Goal: Information Seeking & Learning: Learn about a topic

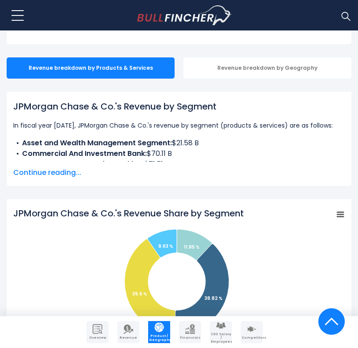
scroll to position [176, 0]
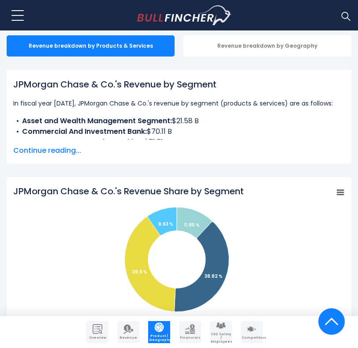
click at [59, 151] on span "Continue reading..." at bounding box center [179, 150] width 332 height 11
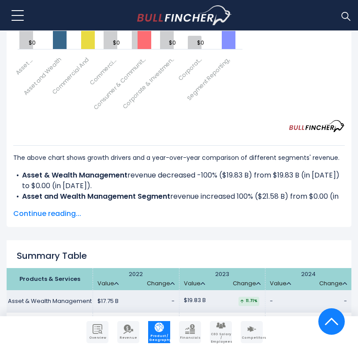
scroll to position [1418, 0]
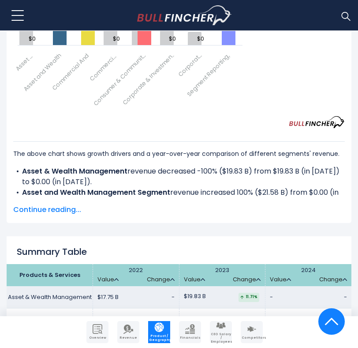
click at [63, 204] on span "Continue reading..." at bounding box center [179, 209] width 332 height 11
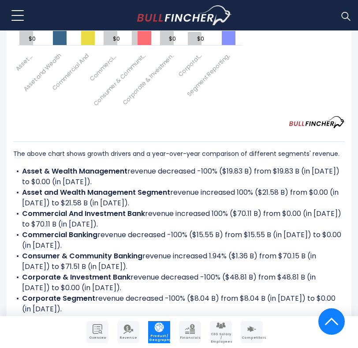
scroll to position [1423, 0]
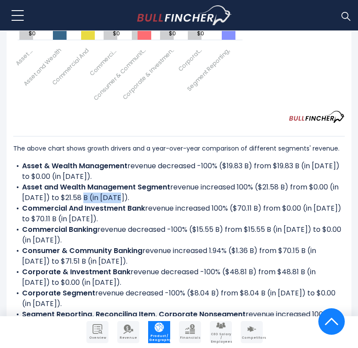
drag, startPoint x: 136, startPoint y: 173, endPoint x: 79, endPoint y: 171, distance: 56.9
click at [79, 182] on li "Asset and Wealth Management Segment revenue increased 100% ($21.58 B) from $0.0…" at bounding box center [179, 192] width 332 height 21
click at [126, 182] on li "Asset and Wealth Management Segment revenue increased 100% ($21.58 B) from $0.0…" at bounding box center [179, 192] width 332 height 21
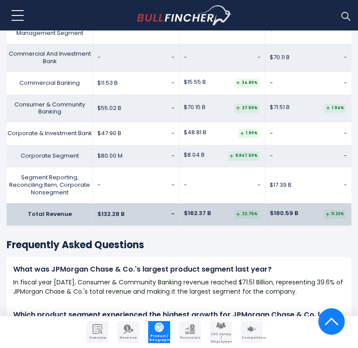
scroll to position [1912, 0]
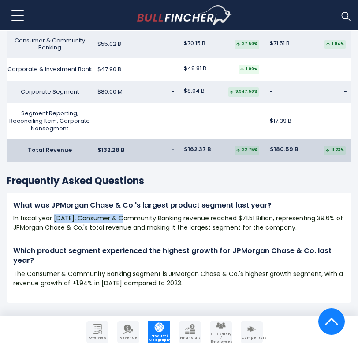
drag, startPoint x: 53, startPoint y: 194, endPoint x: 157, endPoint y: 194, distance: 103.2
click at [157, 214] on p "In fiscal year [DATE], Consumer & Community Banking revenue reached $71.51 Bill…" at bounding box center [179, 223] width 332 height 19
click at [187, 214] on p "In fiscal year [DATE], Consumer & Community Banking revenue reached $71.51 Bill…" at bounding box center [179, 223] width 332 height 19
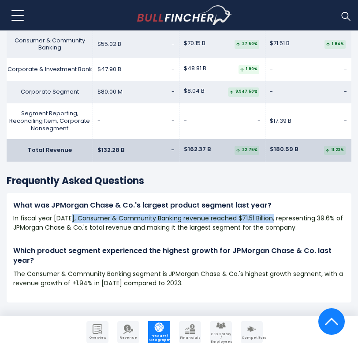
drag, startPoint x: 70, startPoint y: 197, endPoint x: 271, endPoint y: 199, distance: 201.2
click at [271, 214] on p "In fiscal year [DATE], Consumer & Community Banking revenue reached $71.51 Bill…" at bounding box center [179, 223] width 332 height 19
click at [266, 199] on div at bounding box center [266, 199] width 0 height 0
click at [301, 214] on p "In fiscal year [DATE], Consumer & Community Banking revenue reached $71.51 Bill…" at bounding box center [179, 223] width 332 height 19
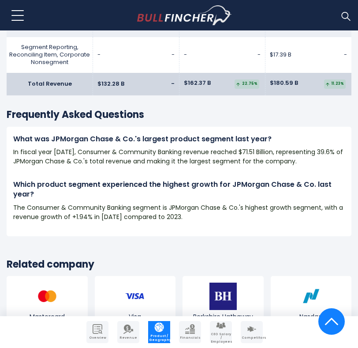
scroll to position [1976, 0]
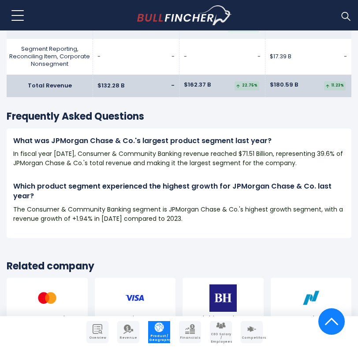
click at [247, 205] on p "The Consumer & Community Banking segment is JPMorgan Chase & Co.'s highest grow…" at bounding box center [179, 214] width 332 height 19
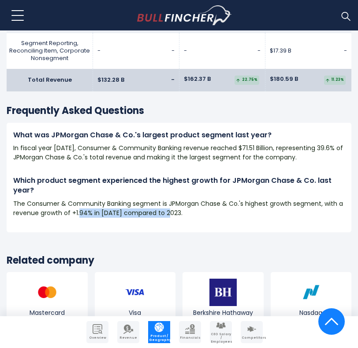
drag, startPoint x: 168, startPoint y: 189, endPoint x: 76, endPoint y: 189, distance: 91.8
click at [76, 199] on p "The Consumer & Community Banking segment is JPMorgan Chase & Co.'s highest grow…" at bounding box center [179, 208] width 332 height 19
click at [134, 198] on div "Which product segment experienced the highest growth for JPMorgan Chase & Co. l…" at bounding box center [179, 200] width 345 height 49
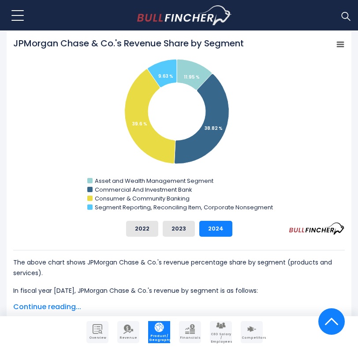
scroll to position [401, 0]
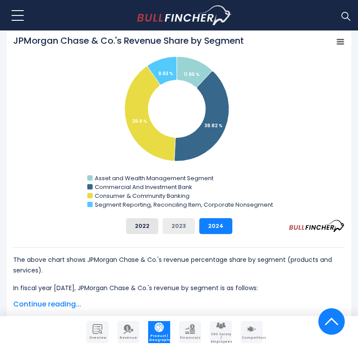
click at [181, 229] on button "2023" at bounding box center [179, 226] width 32 height 16
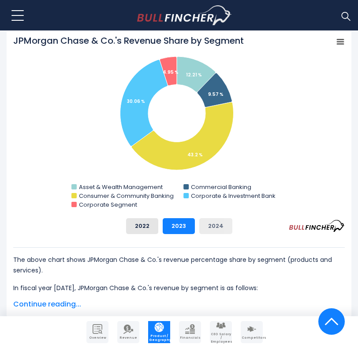
click at [210, 229] on button "2024" at bounding box center [215, 226] width 33 height 16
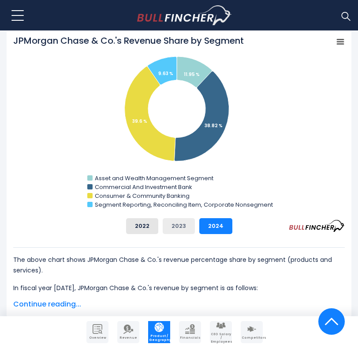
click at [182, 224] on button "2023" at bounding box center [179, 226] width 32 height 16
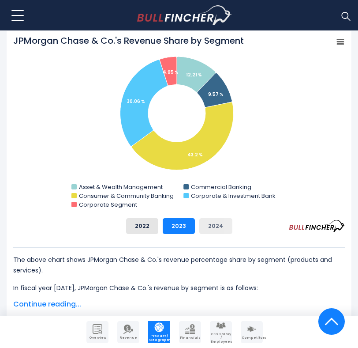
click at [214, 226] on button "2024" at bounding box center [215, 226] width 33 height 16
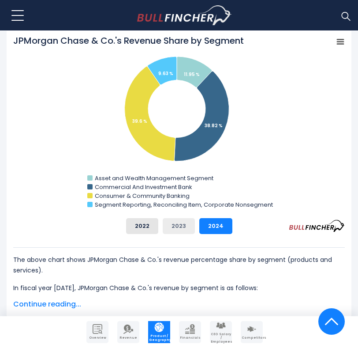
click at [187, 226] on button "2023" at bounding box center [179, 226] width 32 height 16
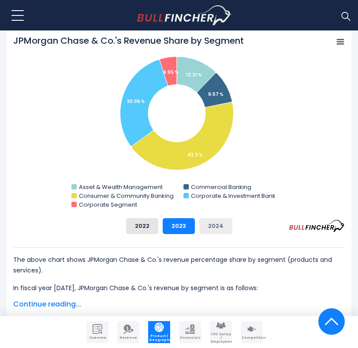
click at [216, 225] on button "2024" at bounding box center [215, 226] width 33 height 16
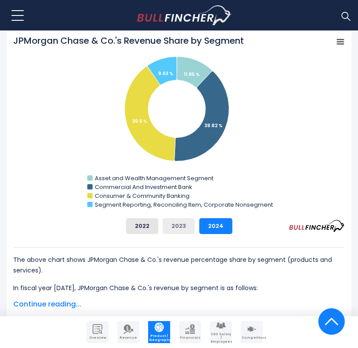
click at [187, 224] on button "2023" at bounding box center [179, 226] width 32 height 16
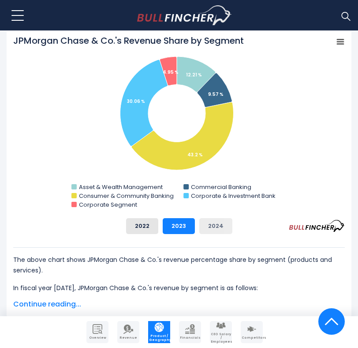
click at [213, 224] on button "2024" at bounding box center [215, 226] width 33 height 16
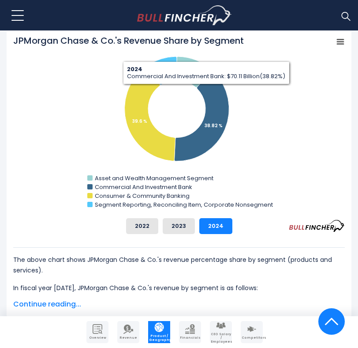
scroll to position [383, 0]
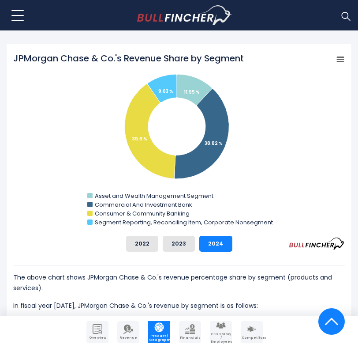
click at [178, 233] on div "JPMorgan Chase & Co.'s Revenue Share by Segment Created with Highcharts 12.1.2 …" at bounding box center [179, 151] width 332 height 199
click at [180, 242] on button "2023" at bounding box center [179, 244] width 32 height 16
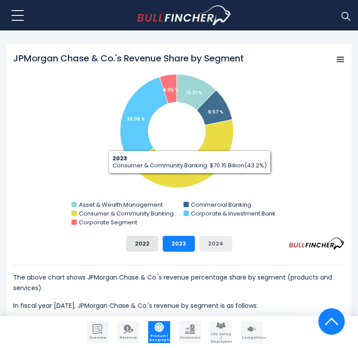
click at [209, 242] on button "2024" at bounding box center [215, 244] width 33 height 16
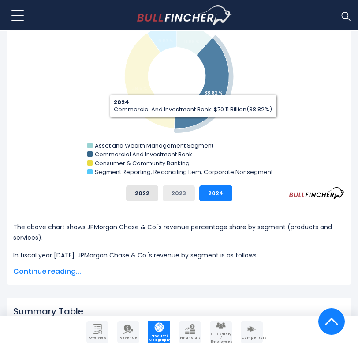
scroll to position [417, 0]
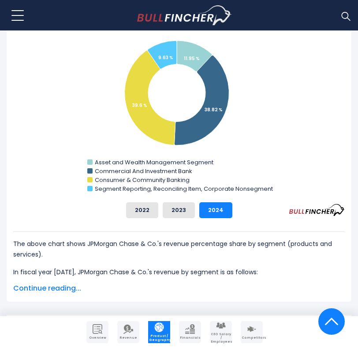
drag, startPoint x: 181, startPoint y: 209, endPoint x: 263, endPoint y: 135, distance: 109.9
click at [264, 136] on div "JPMorgan Chase & Co.'s Revenue Share by Segment Created with Highcharts 12.1.2 …" at bounding box center [179, 118] width 332 height 199
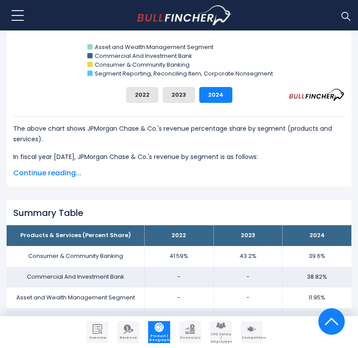
scroll to position [490, 0]
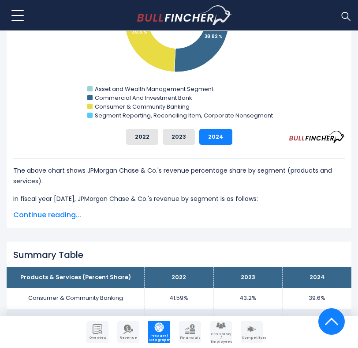
click at [52, 210] on span "Continue reading..." at bounding box center [179, 215] width 332 height 11
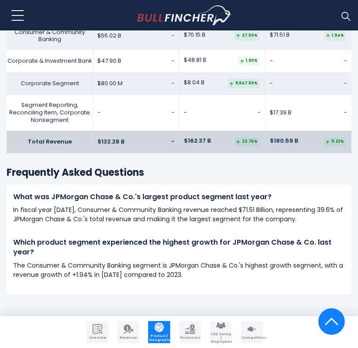
scroll to position [2067, 0]
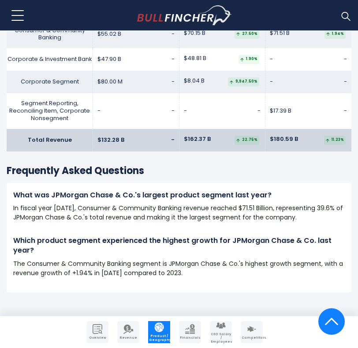
click at [246, 259] on p "The Consumer & Community Banking segment is JPMorgan Chase & Co.'s highest grow…" at bounding box center [179, 268] width 332 height 19
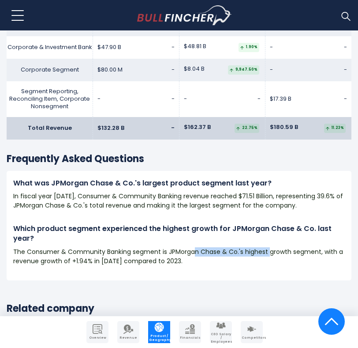
drag, startPoint x: 202, startPoint y: 224, endPoint x: 268, endPoint y: 224, distance: 66.6
click at [268, 247] on p "The Consumer & Community Banking segment is JPMorgan Chase & Co.'s highest grow…" at bounding box center [179, 256] width 332 height 19
click at [304, 247] on p "The Consumer & Community Banking segment is JPMorgan Chase & Co.'s highest grow…" at bounding box center [179, 256] width 332 height 19
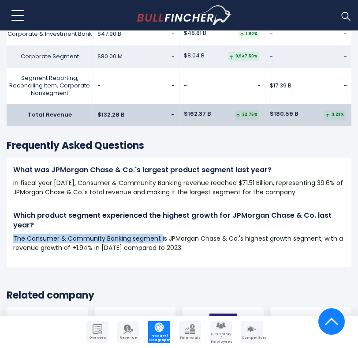
drag, startPoint x: 11, startPoint y: 216, endPoint x: 160, endPoint y: 216, distance: 149.1
click at [160, 216] on div "Which product segment experienced the highest growth for JPMorgan Chase & Co. l…" at bounding box center [179, 234] width 345 height 49
copy p "The Consumer & Community Banking segment"
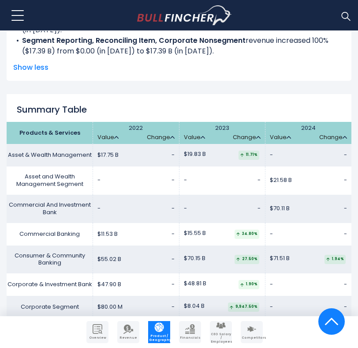
scroll to position [1982, 0]
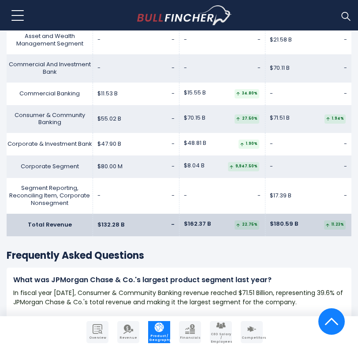
drag, startPoint x: 291, startPoint y: 203, endPoint x: 254, endPoint y: 203, distance: 37.1
click at [254, 214] on tr "Total Revenue $132.28 B - $162.37 B $180.59 B" at bounding box center [179, 225] width 345 height 23
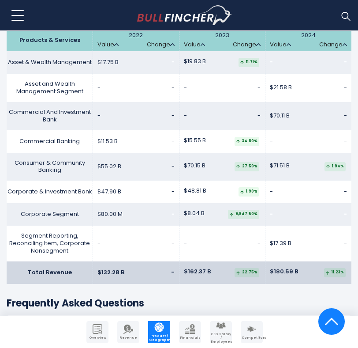
scroll to position [1945, 0]
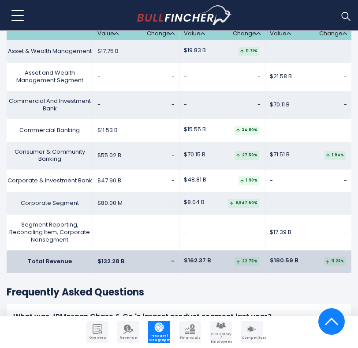
click at [313, 250] on td "$180.59 B 11.23%" at bounding box center [309, 261] width 86 height 23
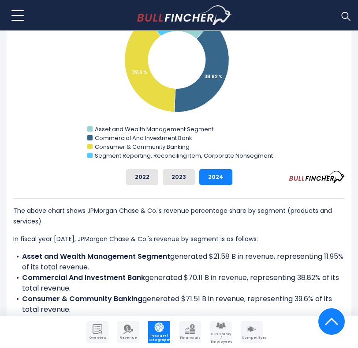
scroll to position [412, 0]
